Goal: Information Seeking & Learning: Learn about a topic

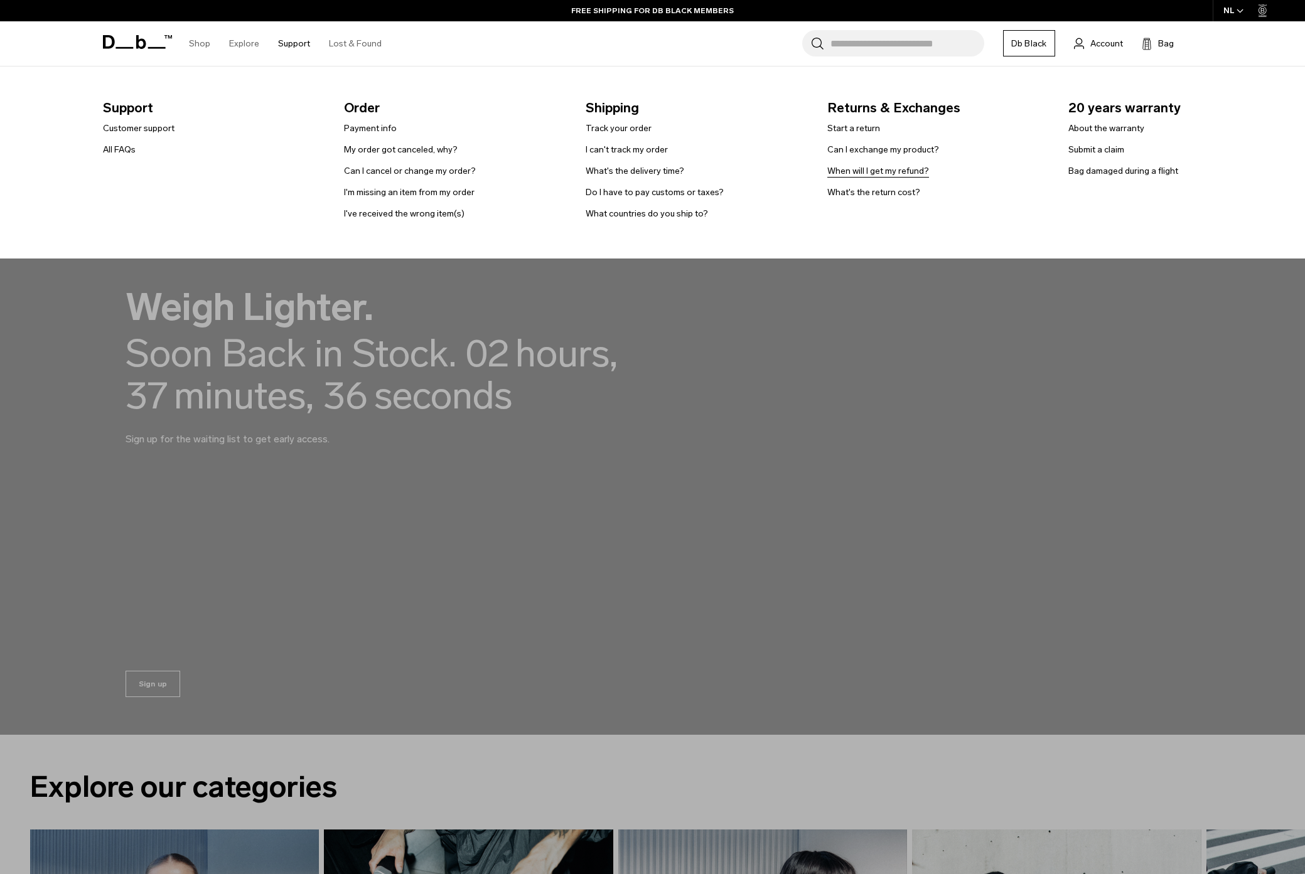
click at [867, 166] on link "When will I get my refund?" at bounding box center [878, 170] width 102 height 13
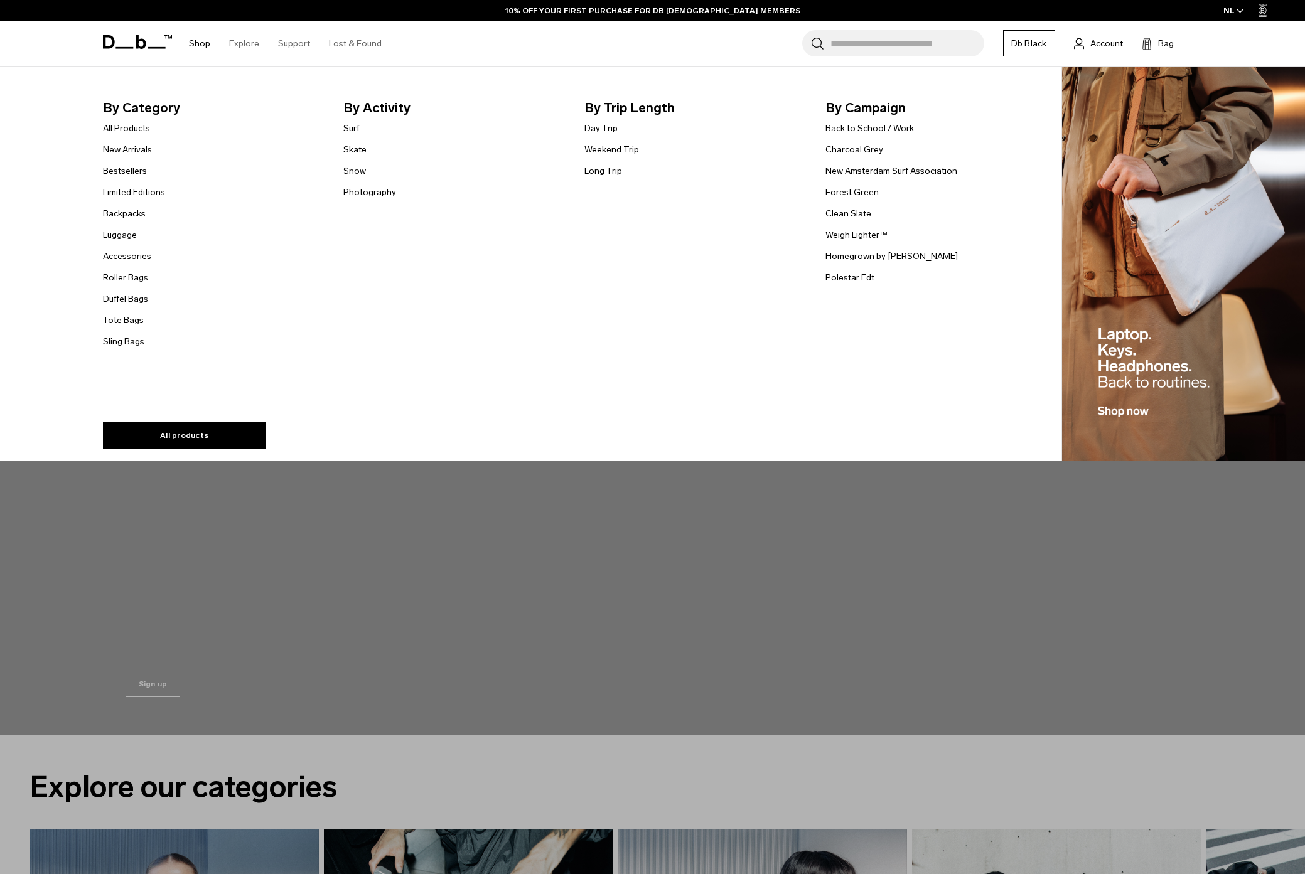
click at [129, 217] on link "Backpacks" at bounding box center [124, 213] width 43 height 13
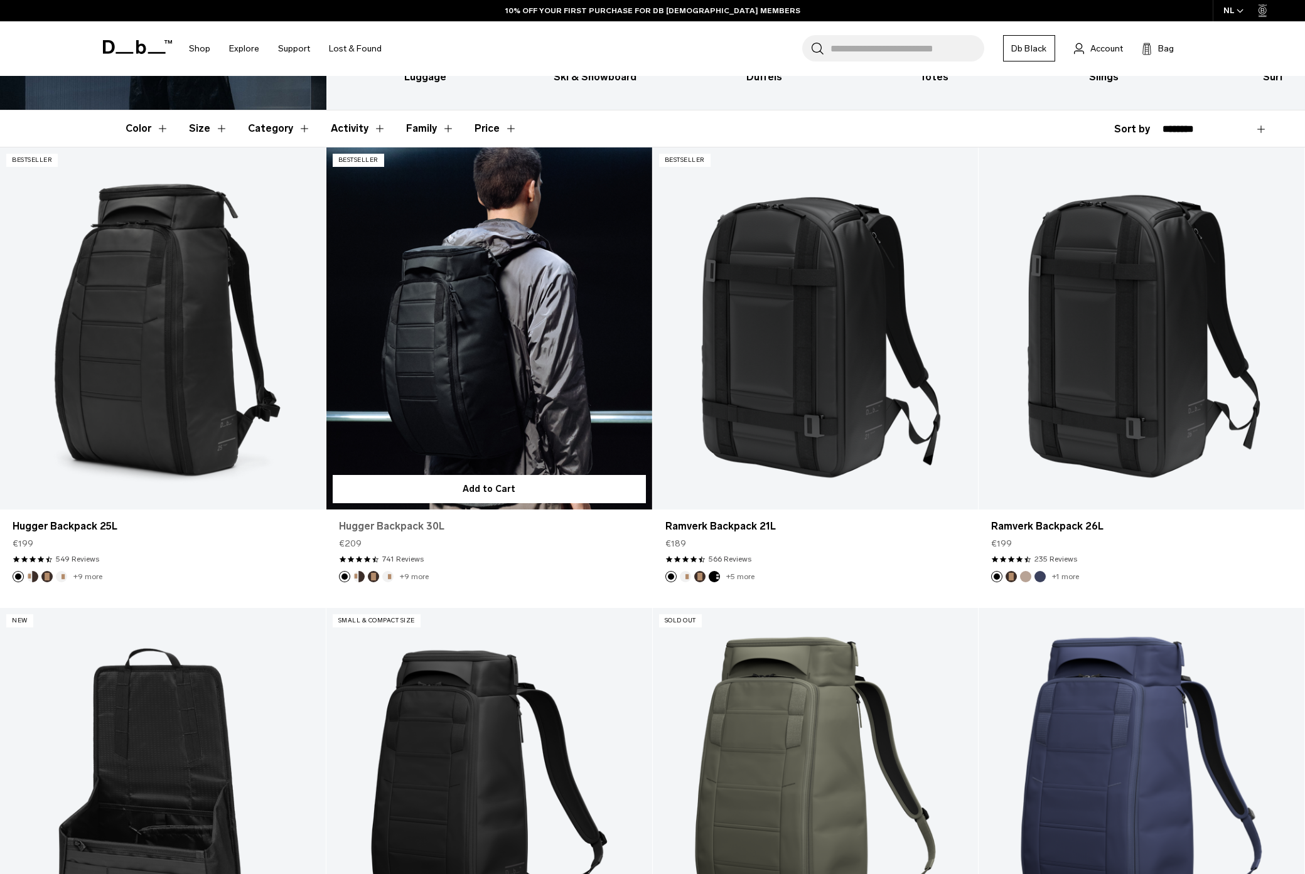
scroll to position [245, 0]
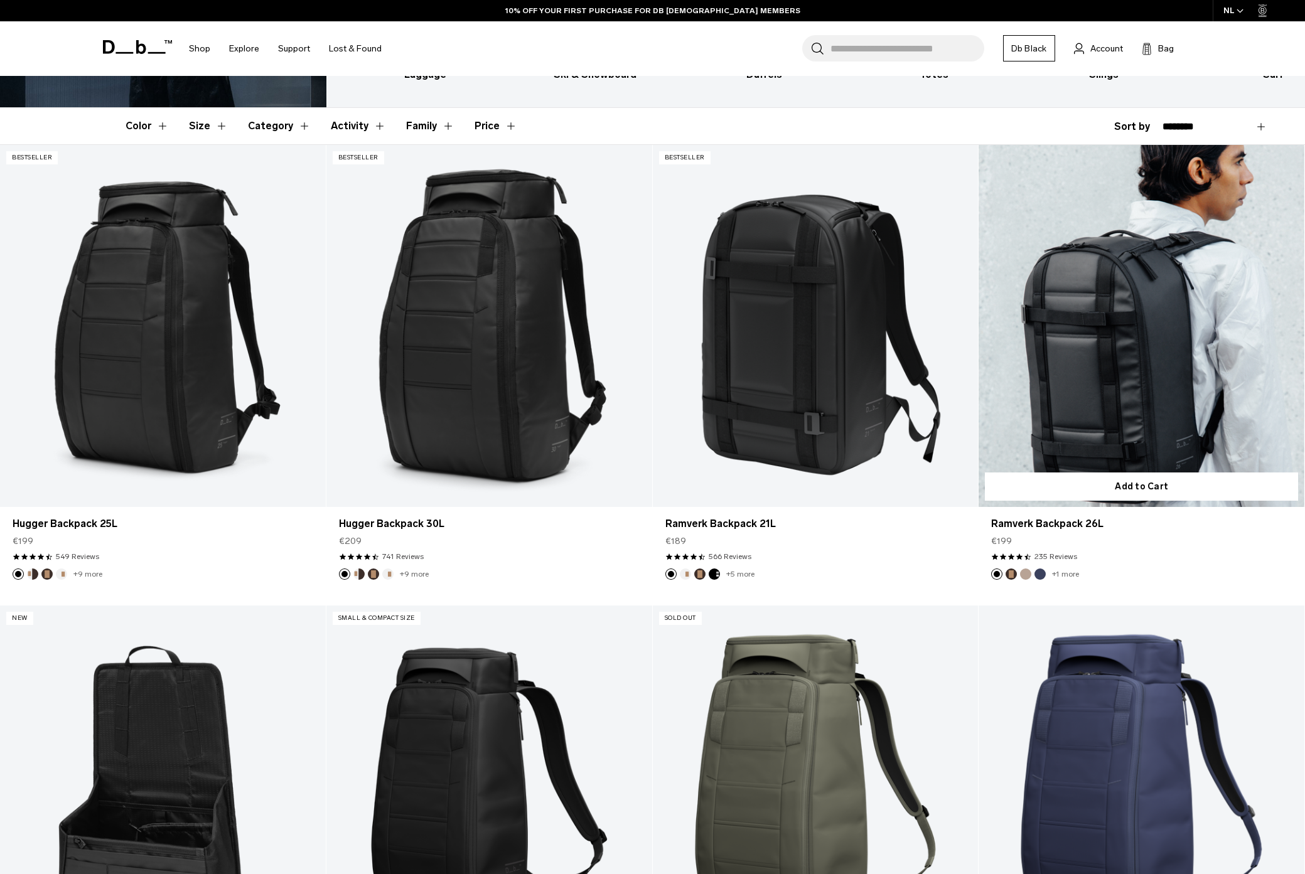
click at [1107, 390] on link "Ramverk Backpack 26L" at bounding box center [1142, 326] width 326 height 362
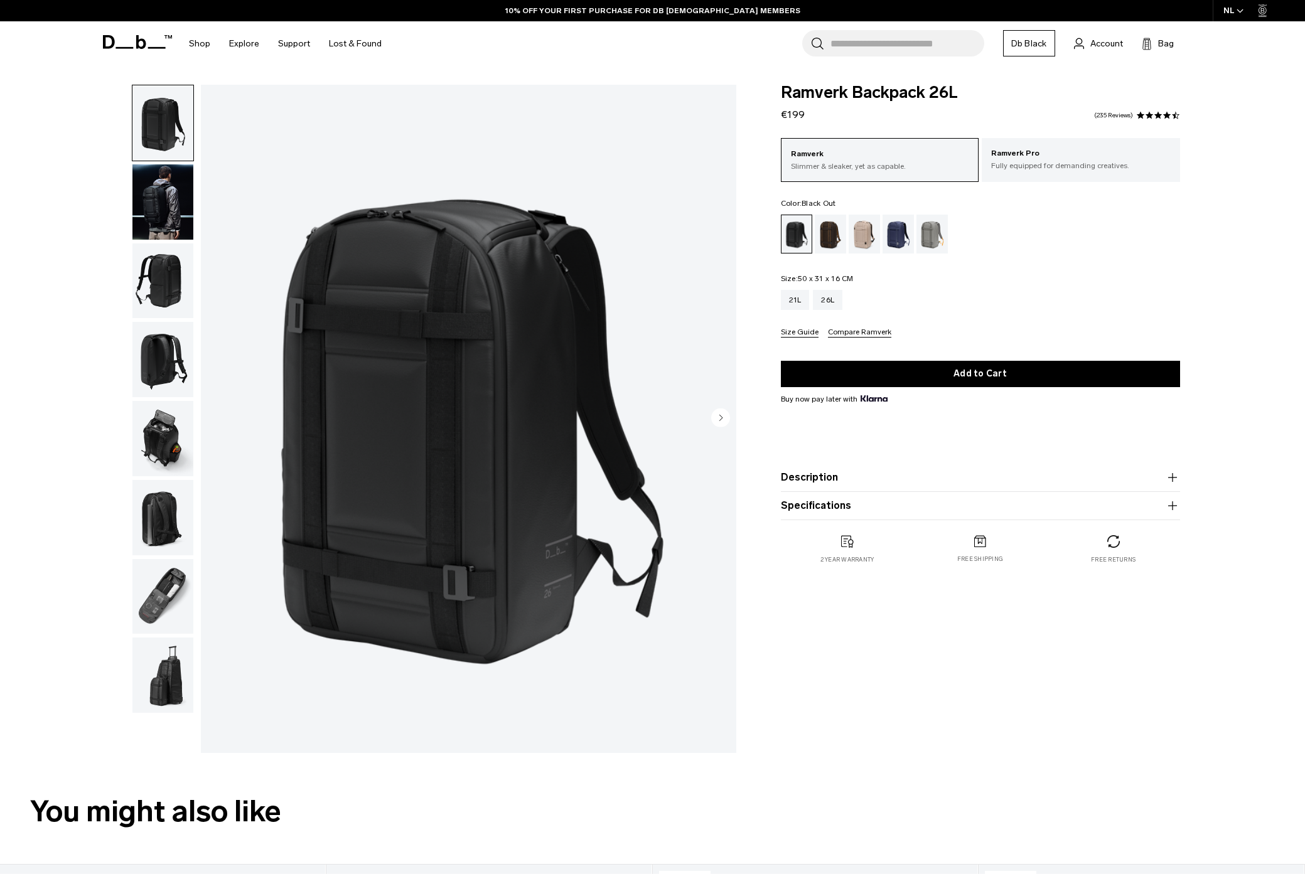
click at [160, 228] on img "button" at bounding box center [162, 201] width 61 height 75
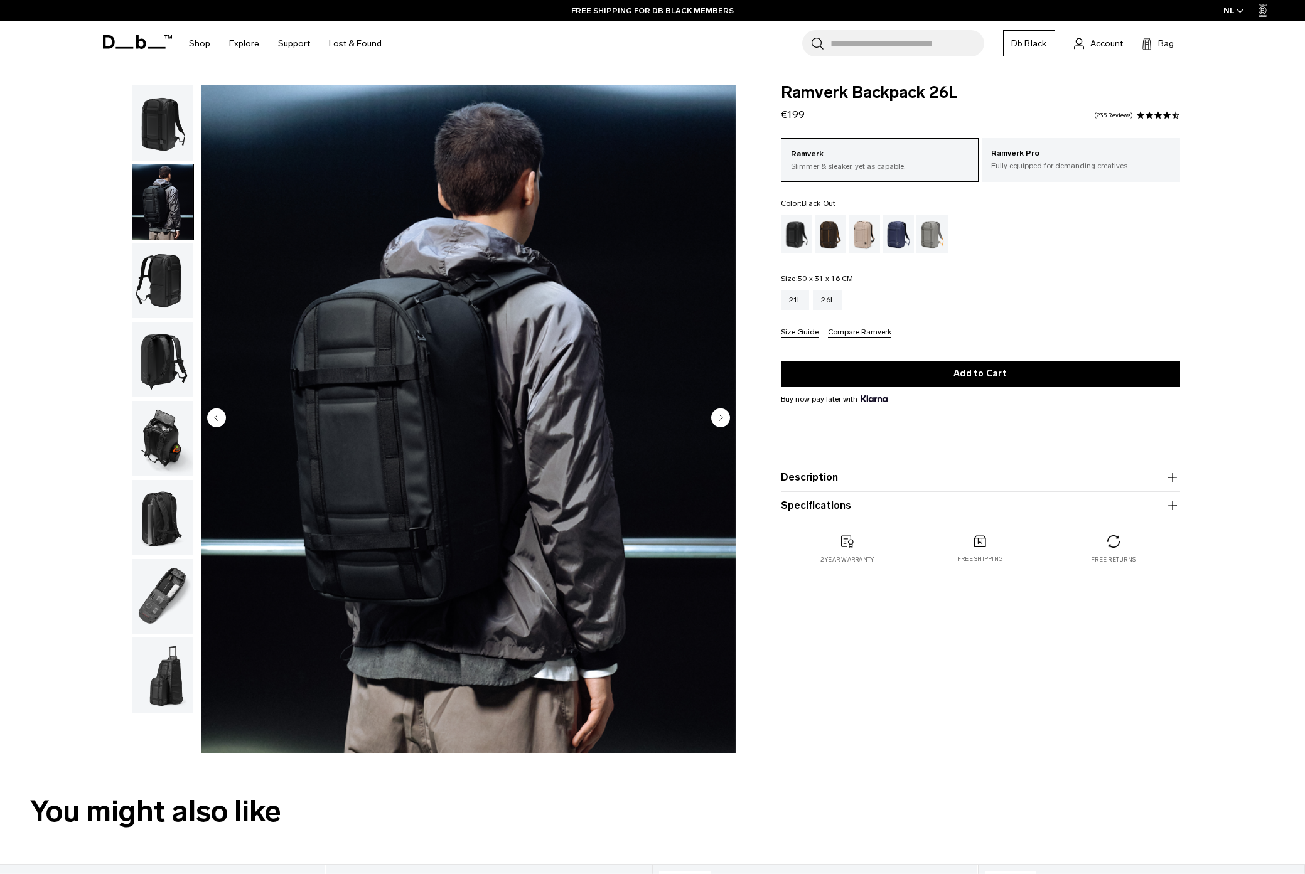
click at [154, 260] on img "button" at bounding box center [162, 281] width 61 height 75
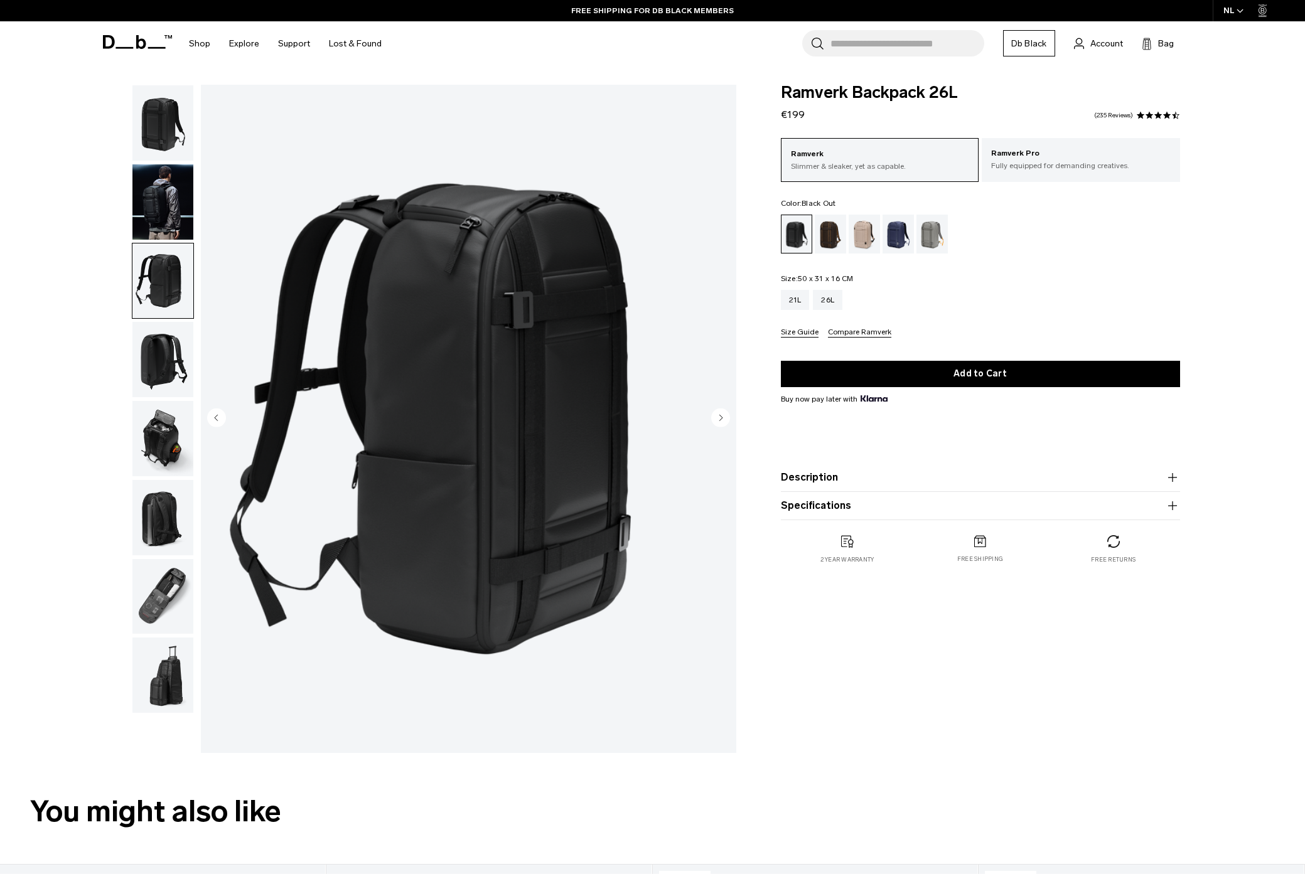
click at [162, 215] on img "button" at bounding box center [162, 201] width 61 height 75
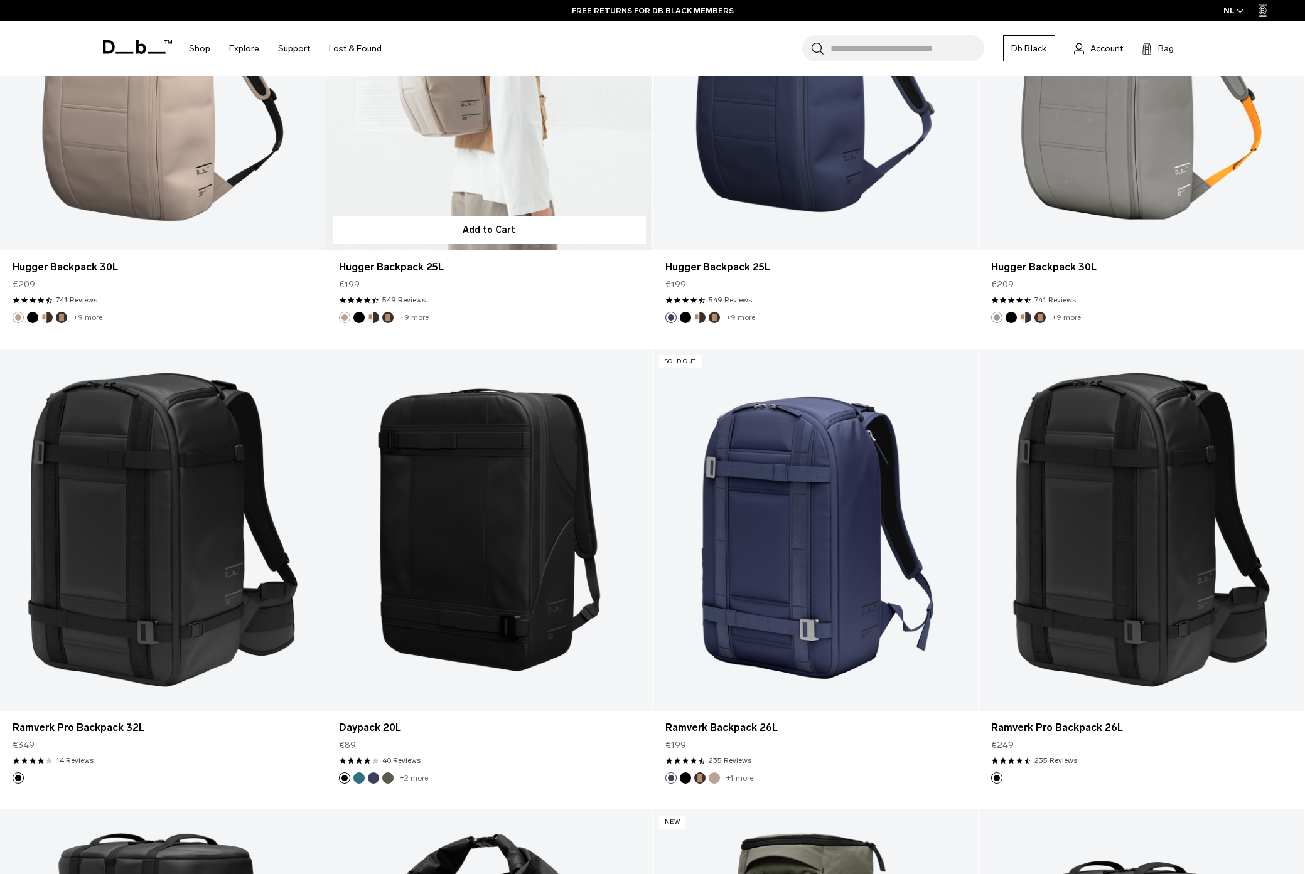
scroll to position [1557, 0]
